Goal: Task Accomplishment & Management: Use online tool/utility

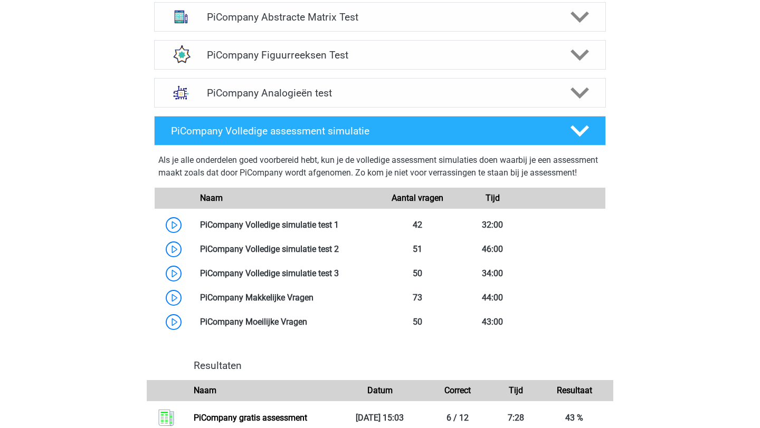
scroll to position [797, 0]
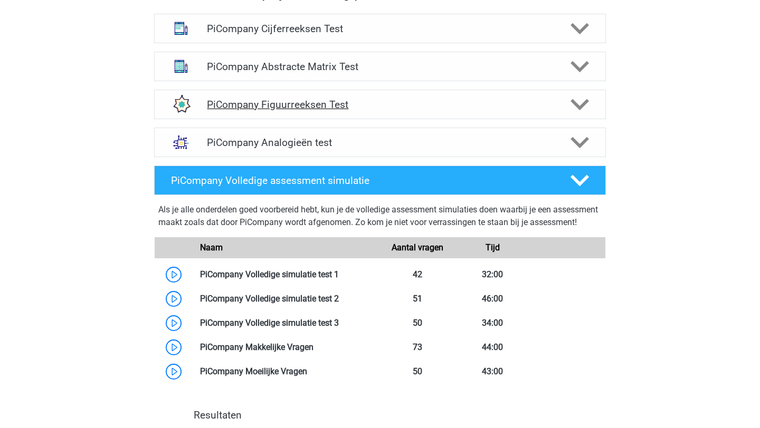
click at [367, 119] on div "PiCompany Figuurreeksen Test" at bounding box center [380, 105] width 452 height 30
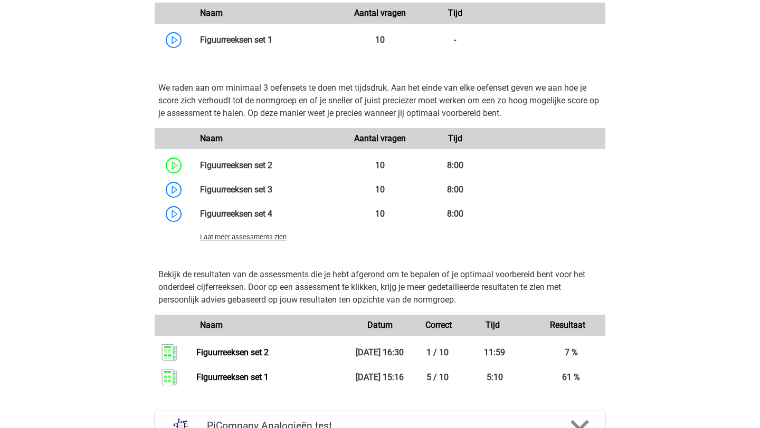
scroll to position [1020, 0]
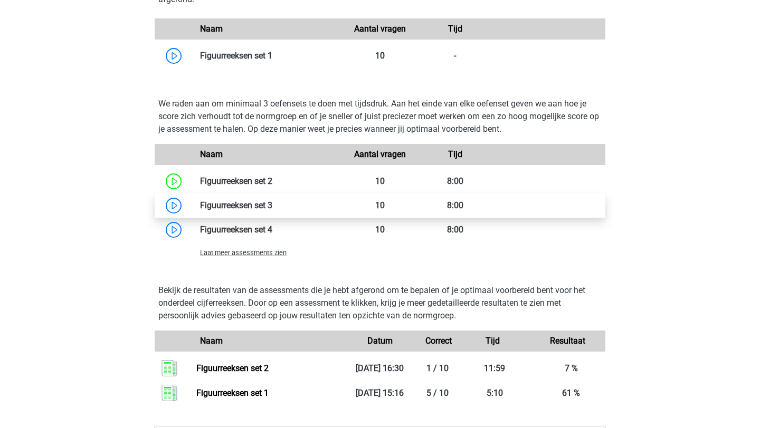
click at [272, 210] on link at bounding box center [272, 205] width 0 height 10
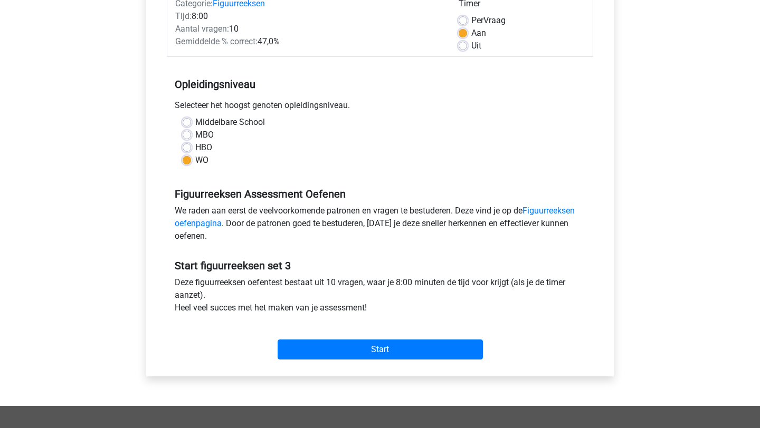
scroll to position [149, 0]
click at [195, 131] on label "MBO" at bounding box center [204, 134] width 18 height 13
click at [186, 131] on input "MBO" at bounding box center [187, 133] width 8 height 11
radio input "true"
click at [195, 144] on label "HBO" at bounding box center [203, 147] width 17 height 13
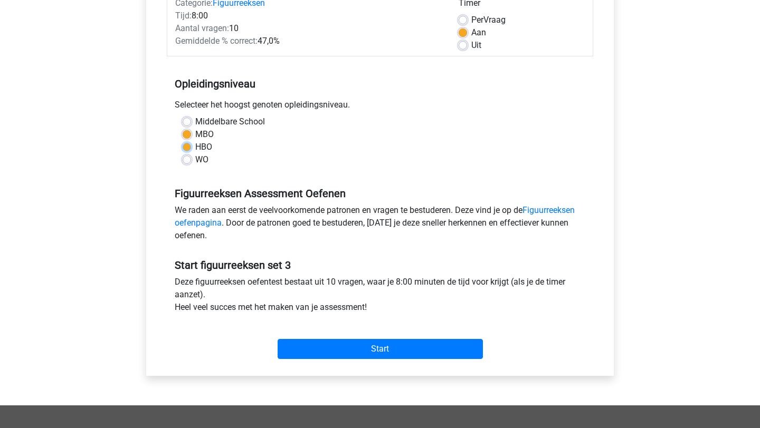
click at [186, 144] on input "HBO" at bounding box center [187, 146] width 8 height 11
radio input "true"
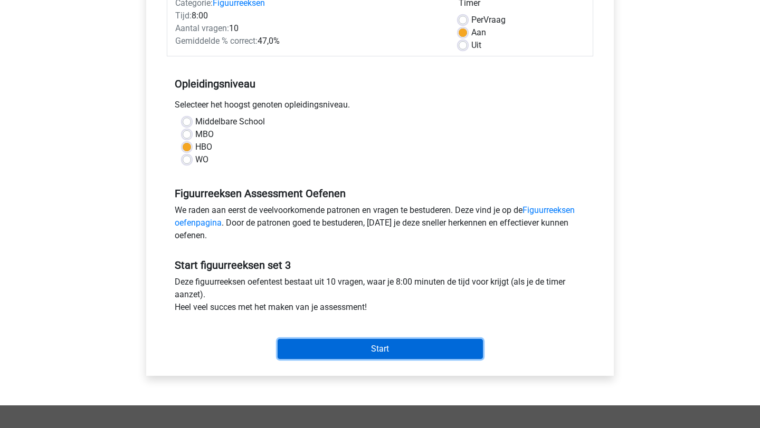
click at [404, 355] on input "Start" at bounding box center [379, 349] width 205 height 20
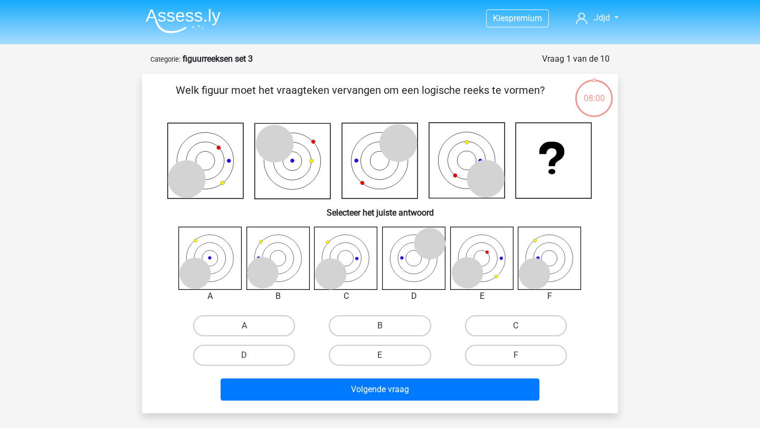
scroll to position [50, 0]
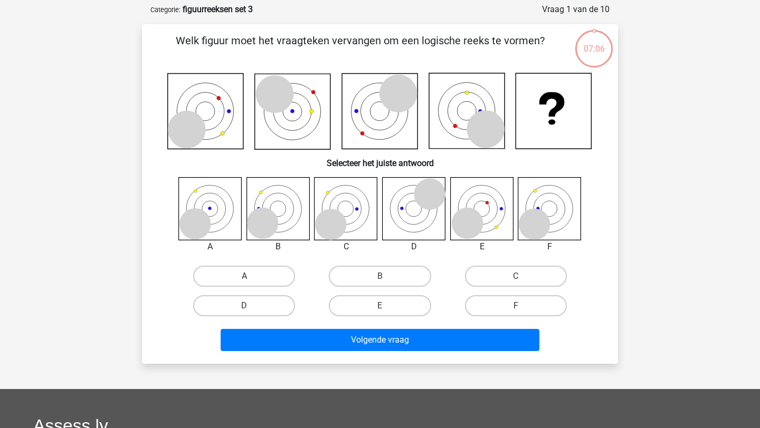
click at [225, 276] on label "A" at bounding box center [244, 276] width 102 height 21
click at [244, 276] on input "A" at bounding box center [247, 279] width 7 height 7
radio input "true"
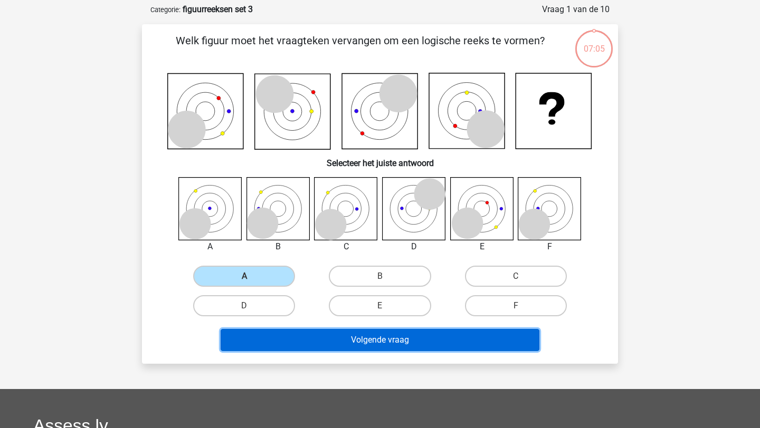
click at [321, 343] on button "Volgende vraag" at bounding box center [379, 340] width 319 height 22
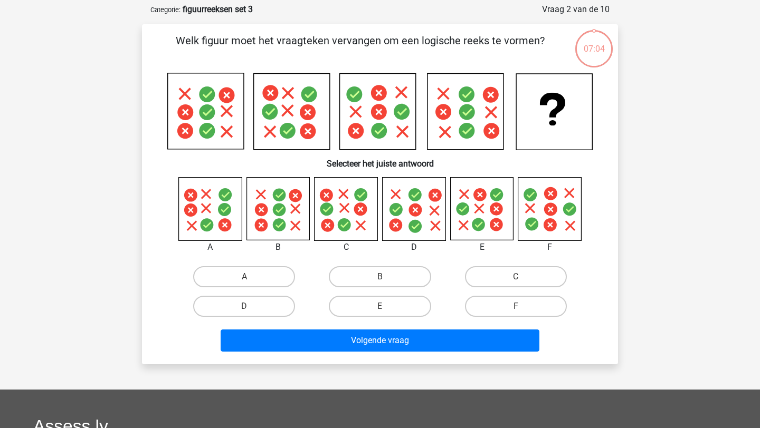
scroll to position [53, 0]
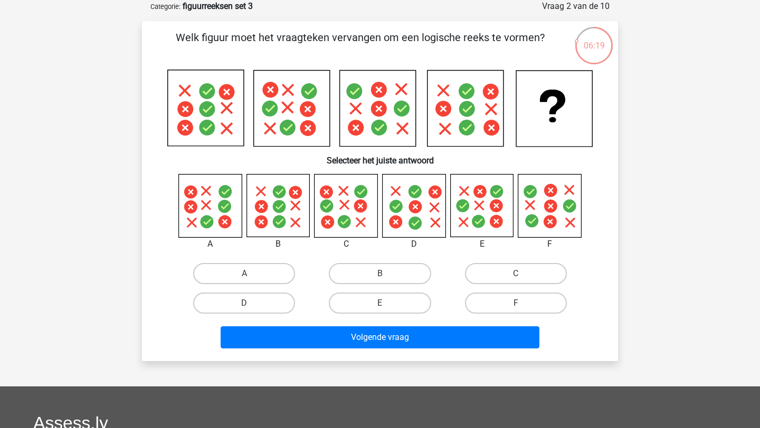
click at [331, 187] on icon at bounding box center [345, 206] width 63 height 63
click at [482, 272] on label "C" at bounding box center [516, 273] width 102 height 21
click at [515, 274] on input "C" at bounding box center [518, 277] width 7 height 7
radio input "true"
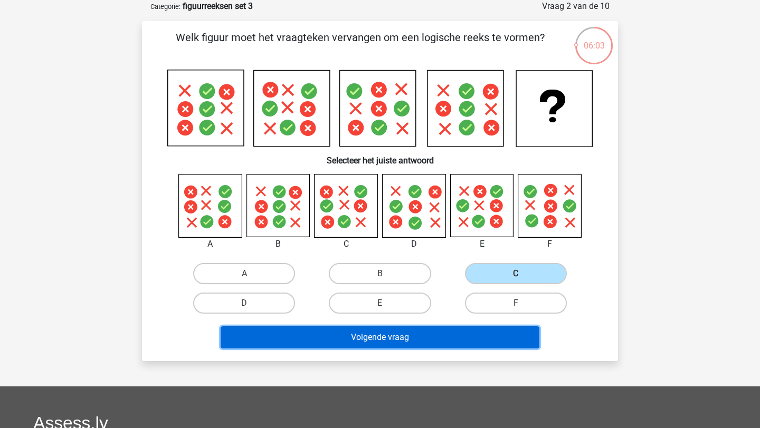
click at [396, 339] on button "Volgende vraag" at bounding box center [379, 338] width 319 height 22
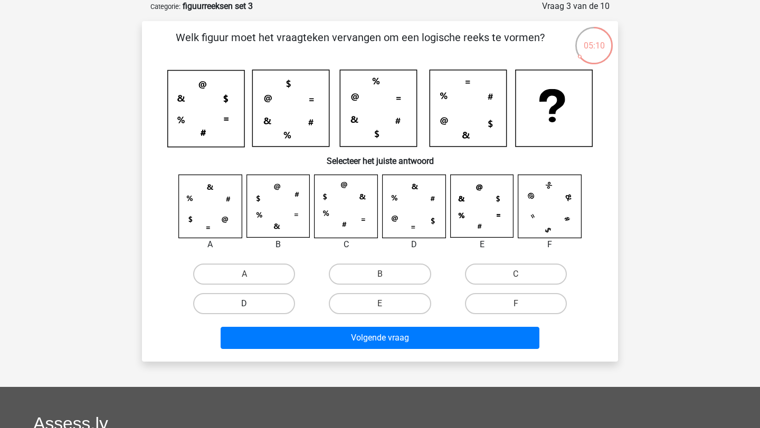
click at [239, 311] on label "D" at bounding box center [244, 303] width 102 height 21
click at [244, 311] on input "D" at bounding box center [247, 307] width 7 height 7
radio input "true"
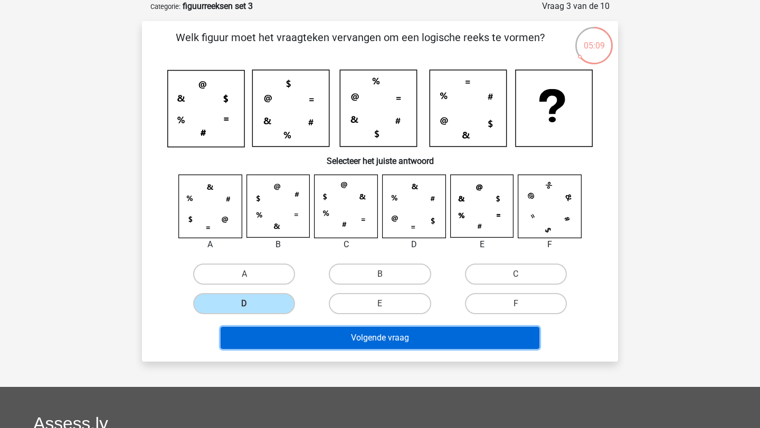
click at [265, 335] on button "Volgende vraag" at bounding box center [379, 338] width 319 height 22
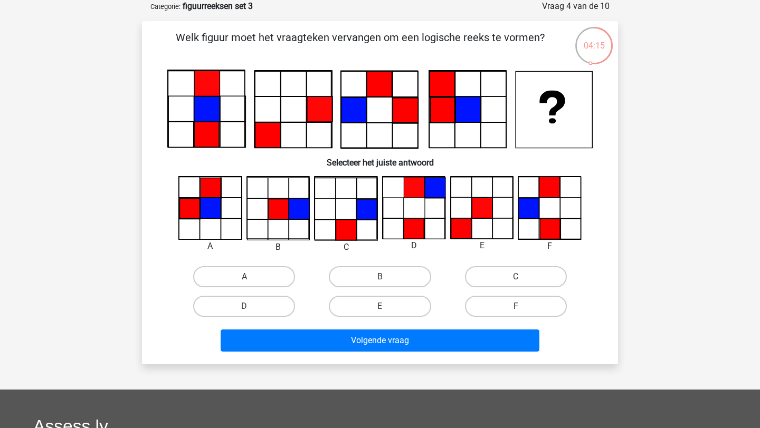
click at [504, 306] on label "F" at bounding box center [516, 306] width 102 height 21
click at [515, 306] on input "F" at bounding box center [518, 309] width 7 height 7
radio input "true"
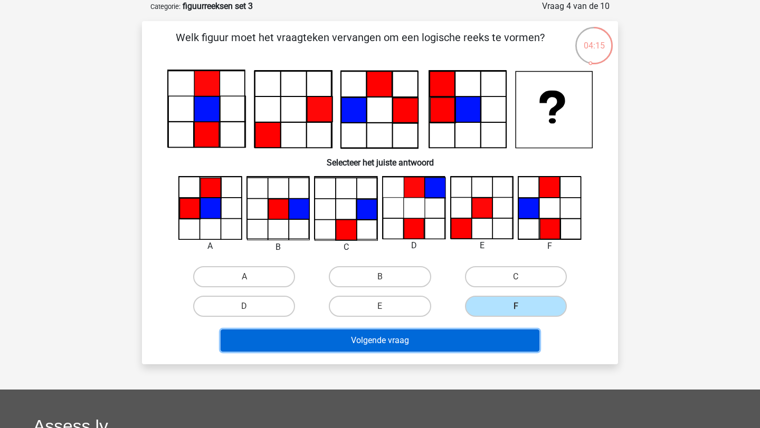
click at [464, 331] on button "Volgende vraag" at bounding box center [379, 341] width 319 height 22
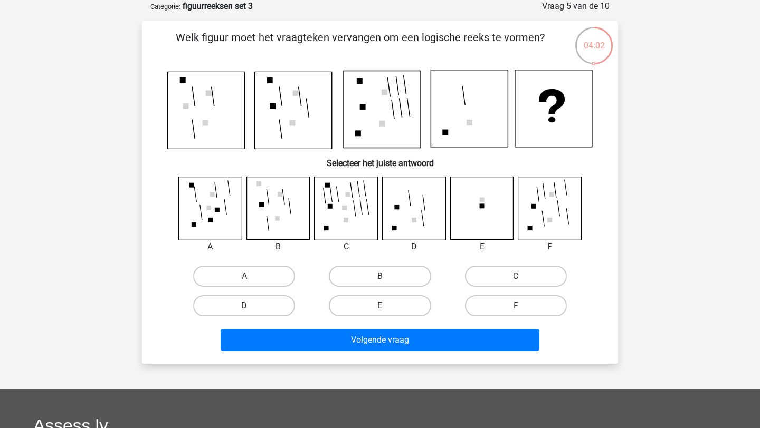
click at [228, 308] on label "D" at bounding box center [244, 305] width 102 height 21
click at [244, 308] on input "D" at bounding box center [247, 309] width 7 height 7
radio input "true"
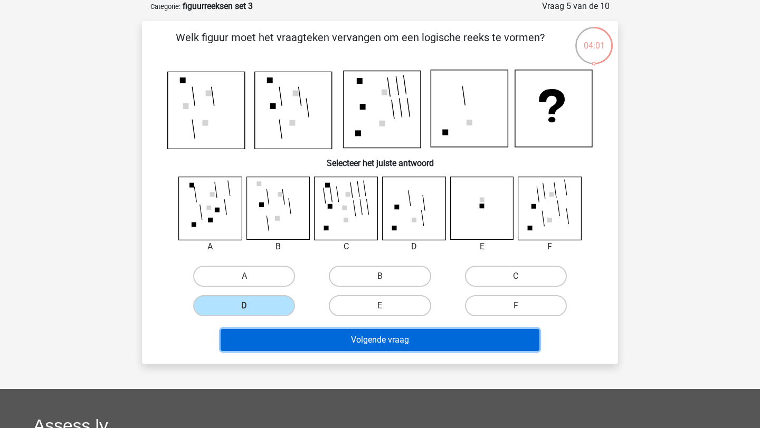
click at [258, 342] on button "Volgende vraag" at bounding box center [379, 340] width 319 height 22
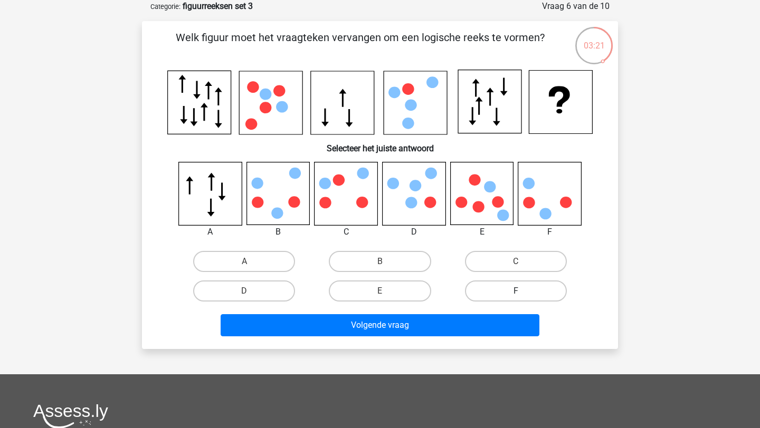
click at [498, 288] on label "F" at bounding box center [516, 291] width 102 height 21
click at [515, 291] on input "F" at bounding box center [518, 294] width 7 height 7
radio input "true"
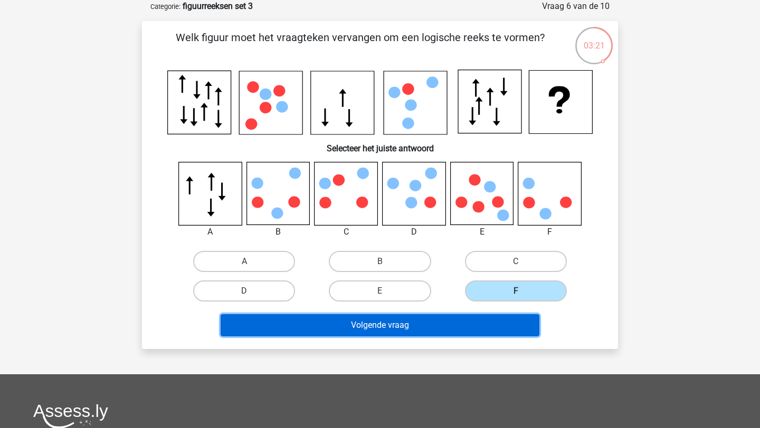
click at [466, 329] on button "Volgende vraag" at bounding box center [379, 325] width 319 height 22
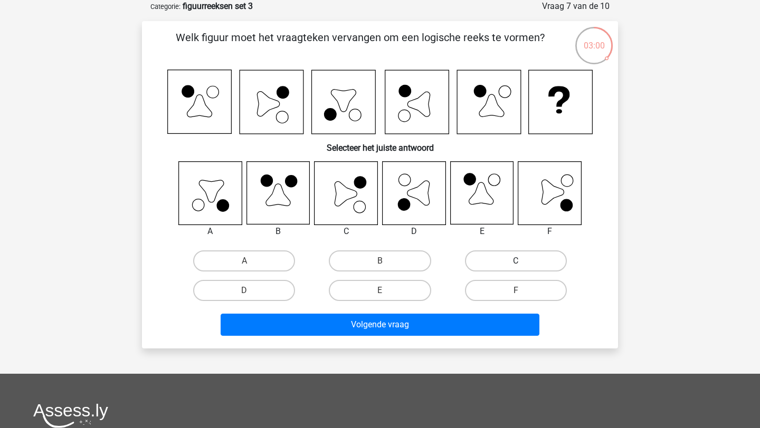
click at [545, 260] on label "C" at bounding box center [516, 261] width 102 height 21
click at [522, 261] on input "C" at bounding box center [518, 264] width 7 height 7
radio input "true"
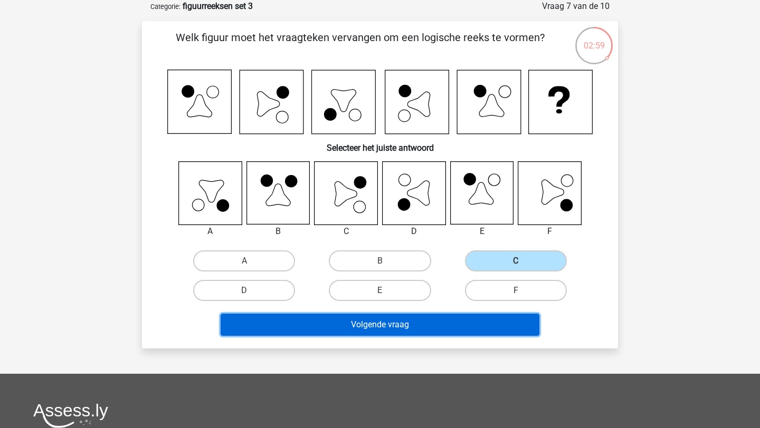
click at [417, 329] on button "Volgende vraag" at bounding box center [379, 325] width 319 height 22
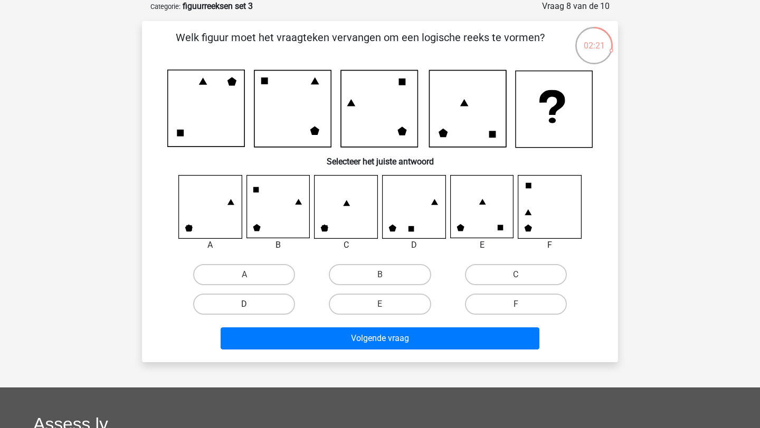
click at [258, 300] on label "D" at bounding box center [244, 304] width 102 height 21
click at [251, 304] on input "D" at bounding box center [247, 307] width 7 height 7
radio input "true"
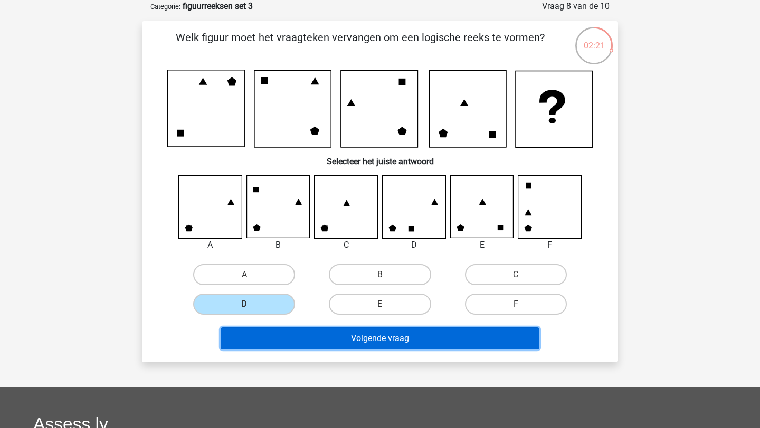
click at [273, 333] on button "Volgende vraag" at bounding box center [379, 339] width 319 height 22
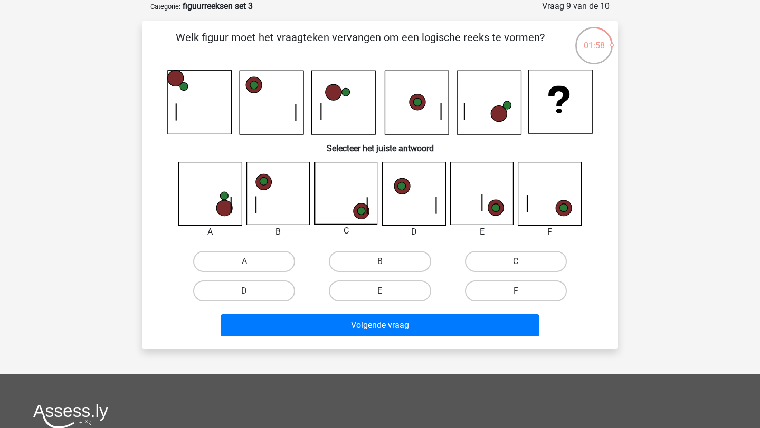
click at [548, 254] on label "C" at bounding box center [516, 261] width 102 height 21
click at [522, 262] on input "C" at bounding box center [518, 265] width 7 height 7
radio input "true"
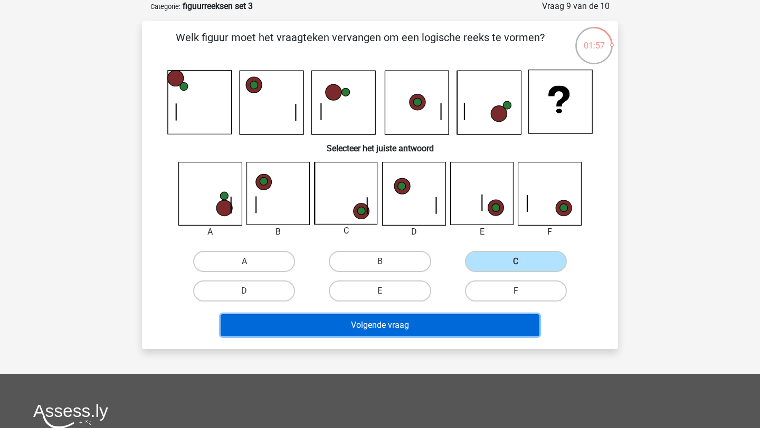
click at [428, 316] on button "Volgende vraag" at bounding box center [379, 325] width 319 height 22
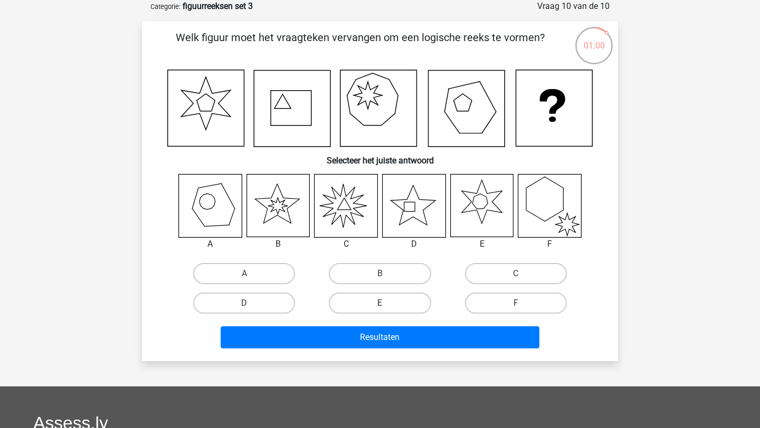
click at [417, 308] on label "E" at bounding box center [380, 303] width 102 height 21
click at [387, 308] on input "E" at bounding box center [383, 306] width 7 height 7
radio input "true"
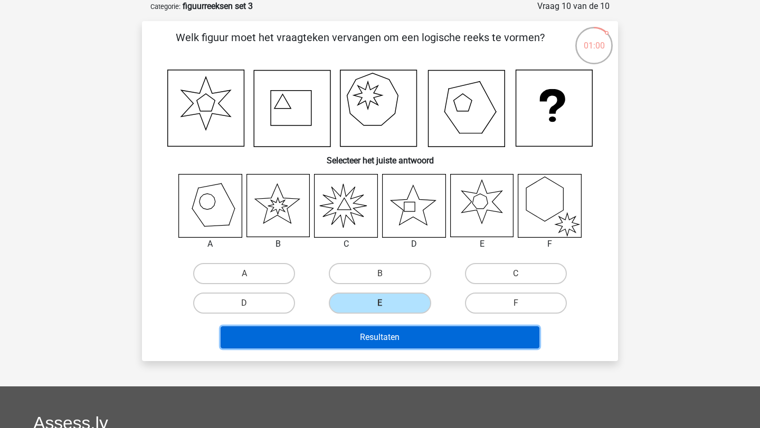
click at [397, 337] on button "Resultaten" at bounding box center [379, 338] width 319 height 22
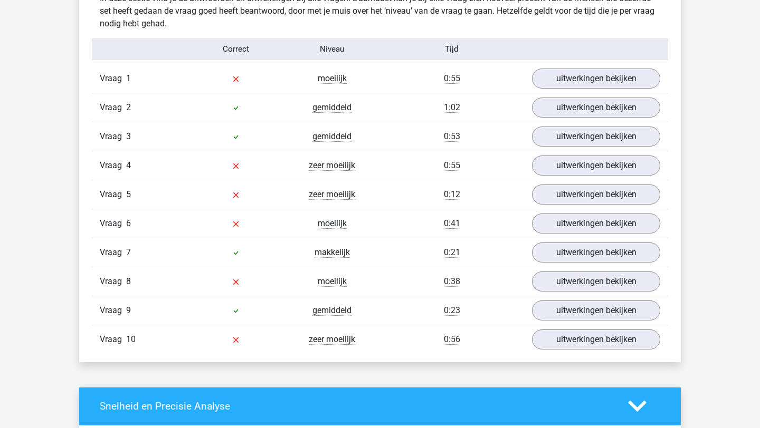
scroll to position [826, 0]
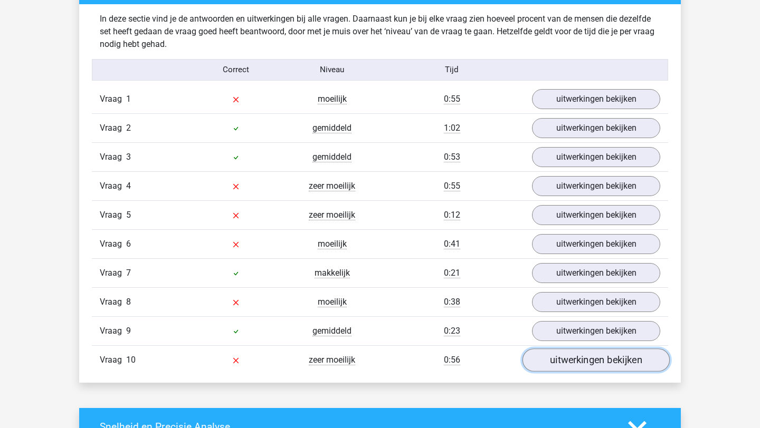
click at [574, 359] on link "uitwerkingen bekijken" at bounding box center [595, 360] width 147 height 23
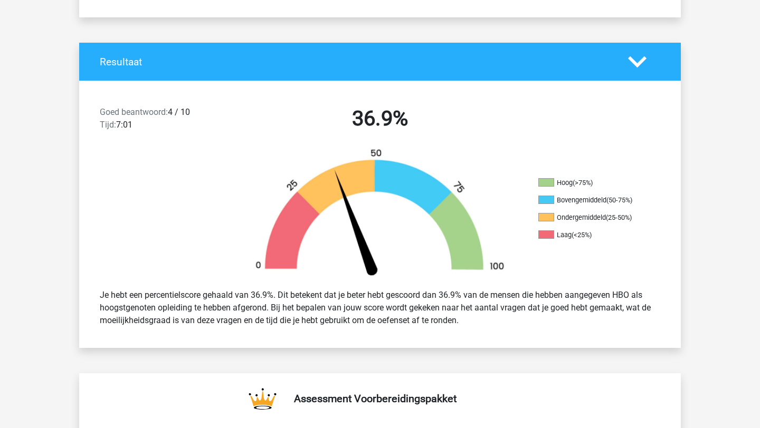
scroll to position [0, 0]
